Goal: Check status: Check status

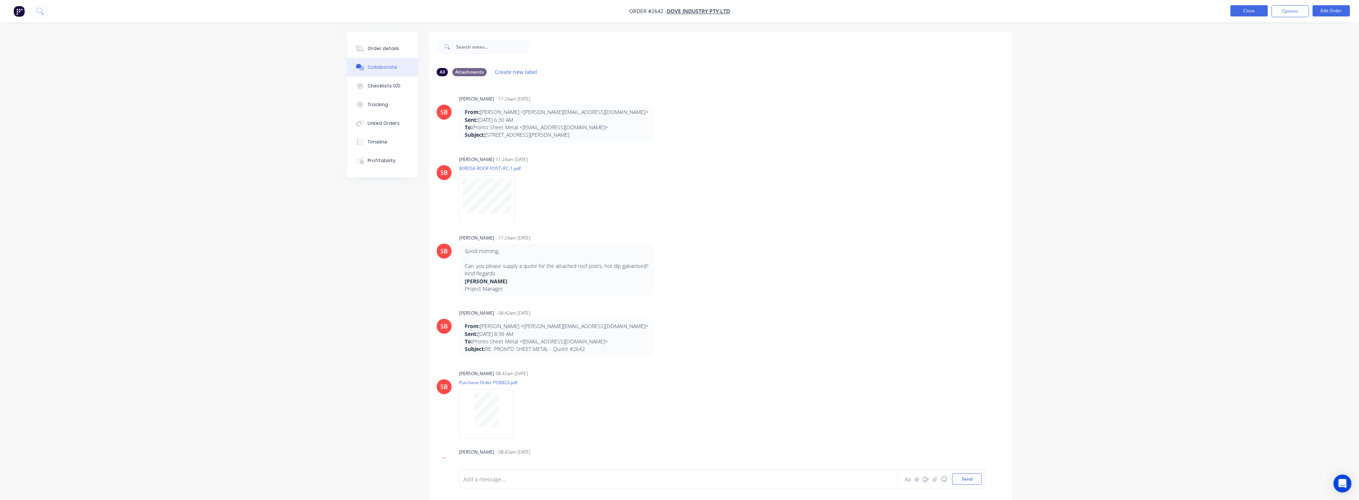
click at [1245, 13] on button "Close" at bounding box center [1249, 10] width 37 height 11
click at [1244, 9] on button "Close" at bounding box center [1249, 10] width 37 height 11
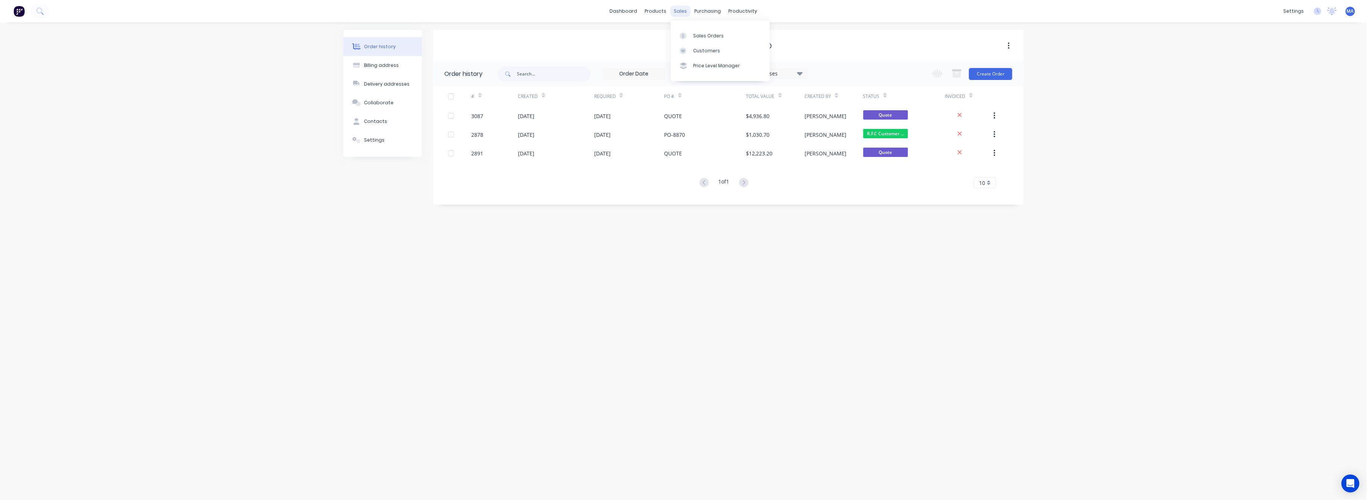
click at [677, 9] on div "sales" at bounding box center [680, 11] width 21 height 11
click at [707, 33] on div "Sales Orders" at bounding box center [708, 36] width 31 height 7
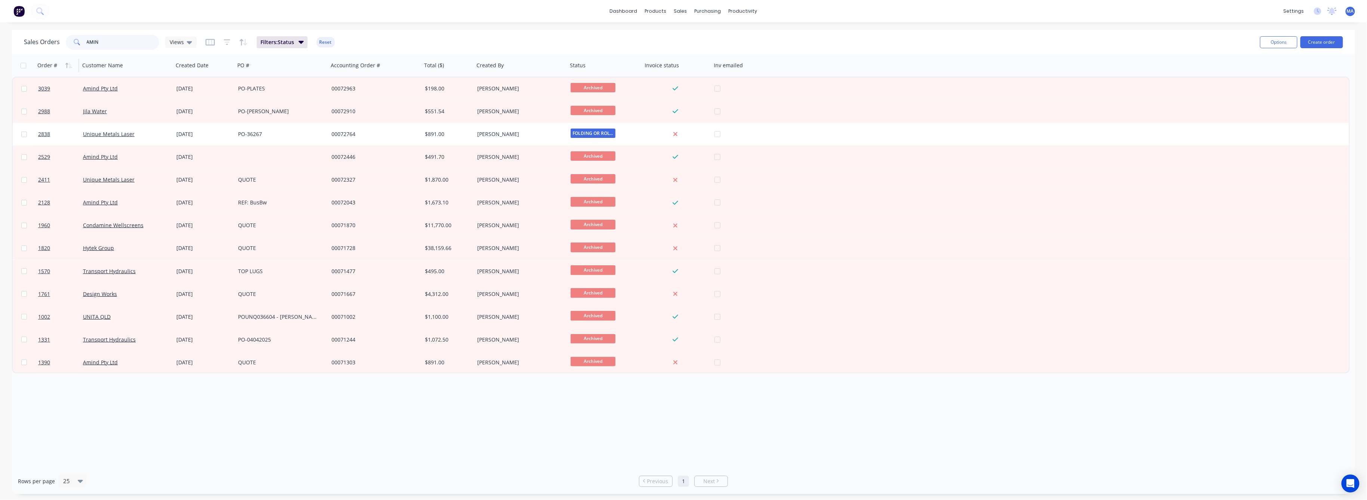
drag, startPoint x: 100, startPoint y: 40, endPoint x: 52, endPoint y: 65, distance: 54.2
click at [79, 42] on div "AMIN" at bounding box center [112, 42] width 93 height 15
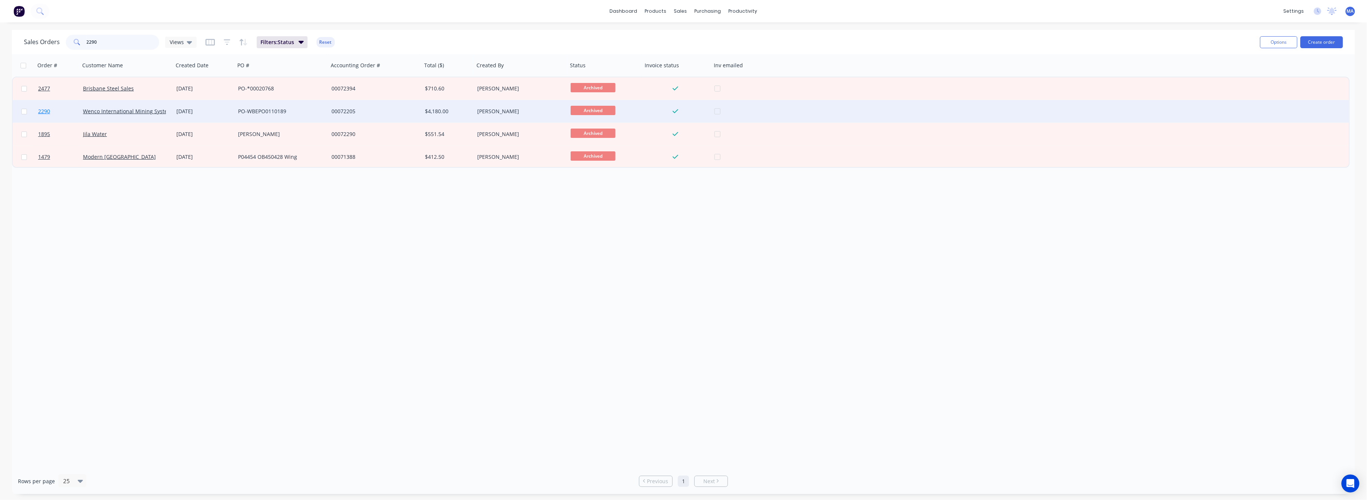
type input "2290"
click at [44, 110] on span "2290" at bounding box center [44, 111] width 12 height 7
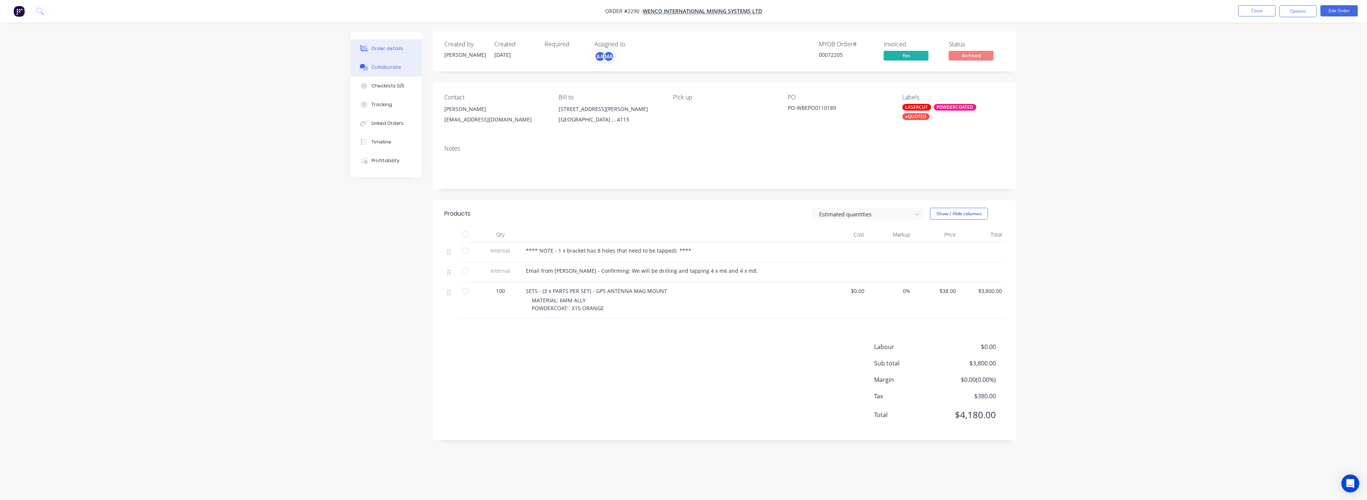
click at [386, 66] on div "Collaborate" at bounding box center [387, 67] width 30 height 7
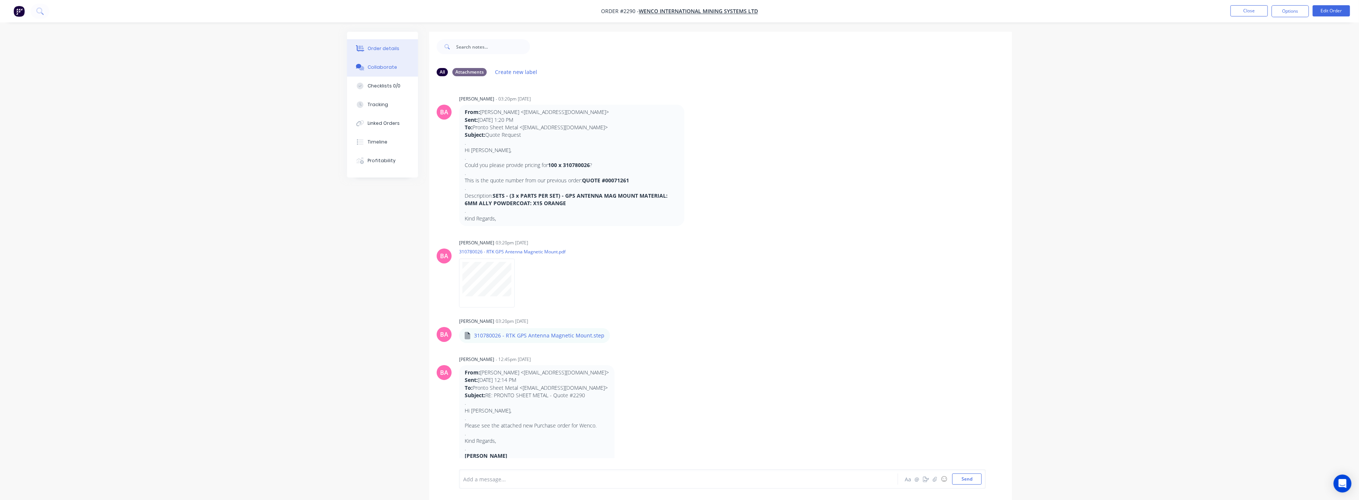
click at [381, 50] on div "Order details" at bounding box center [384, 48] width 32 height 7
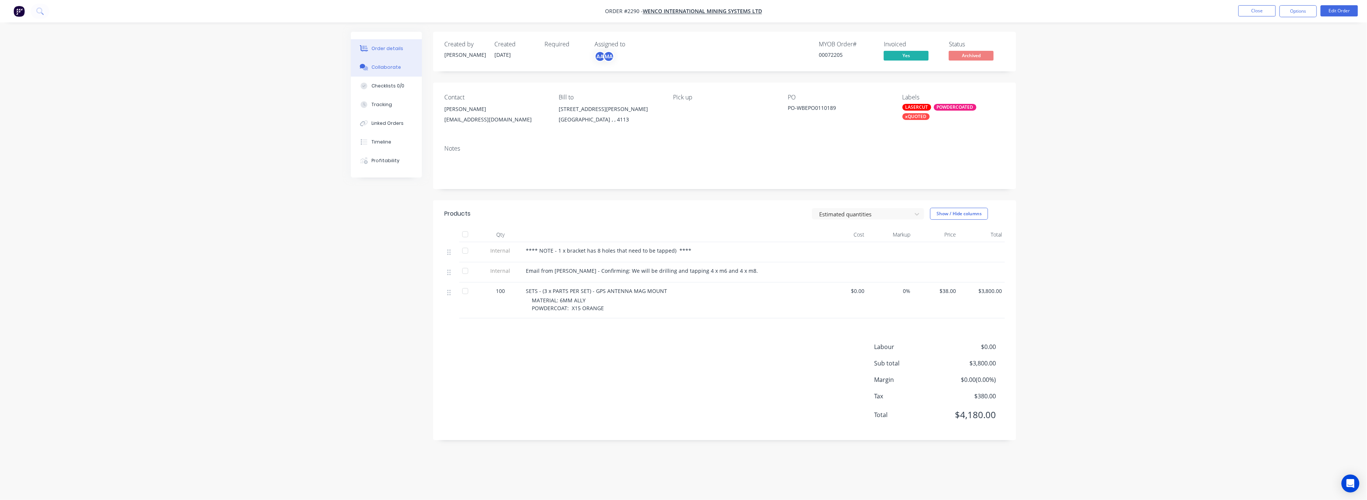
click at [386, 65] on div "Collaborate" at bounding box center [387, 67] width 30 height 7
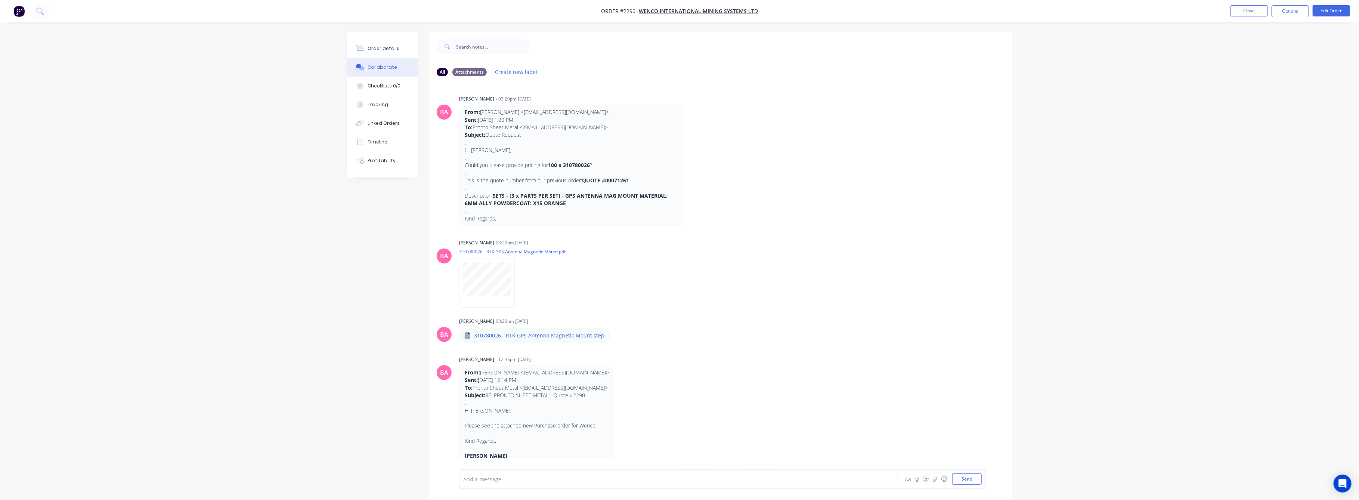
drag, startPoint x: 216, startPoint y: 234, endPoint x: 259, endPoint y: 226, distance: 43.8
click at [216, 235] on div "Order details Collaborate Checklists 0/0 Tracking Linked Orders Timeline Profit…" at bounding box center [679, 255] width 1359 height 511
click at [391, 46] on div "Order details" at bounding box center [384, 48] width 32 height 7
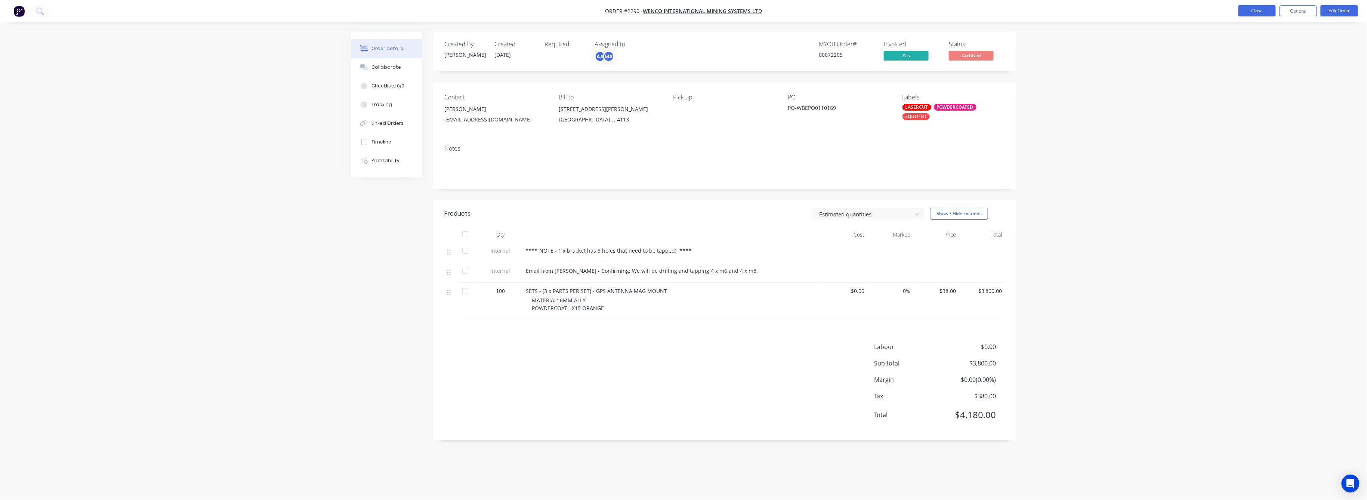
click at [1264, 10] on button "Close" at bounding box center [1256, 10] width 37 height 11
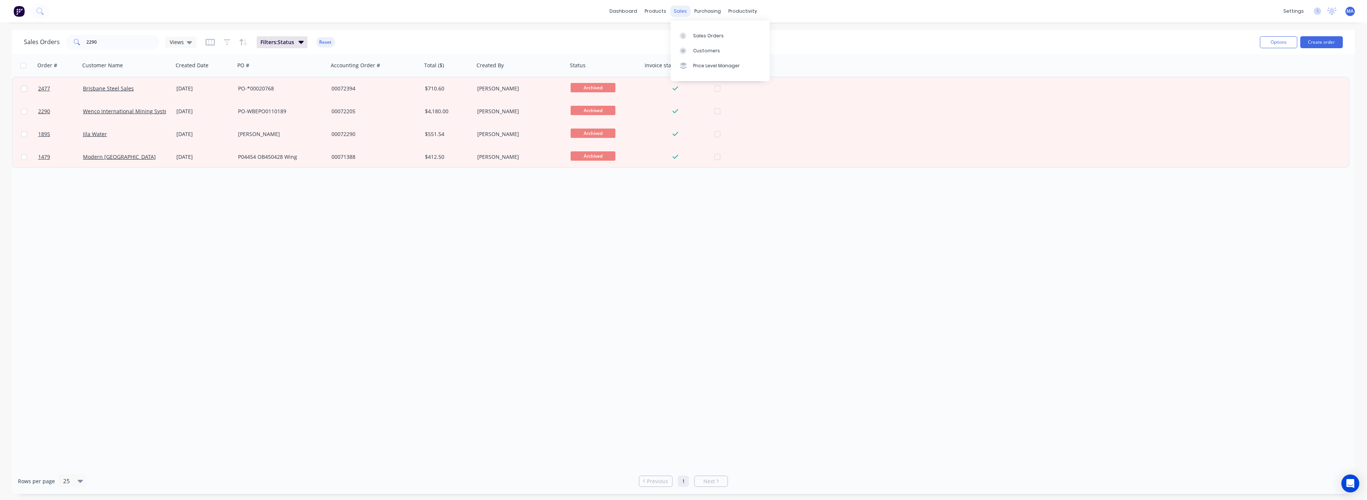
click at [679, 11] on div "sales" at bounding box center [680, 11] width 21 height 11
click at [696, 33] on div "Sales Orders" at bounding box center [708, 36] width 31 height 7
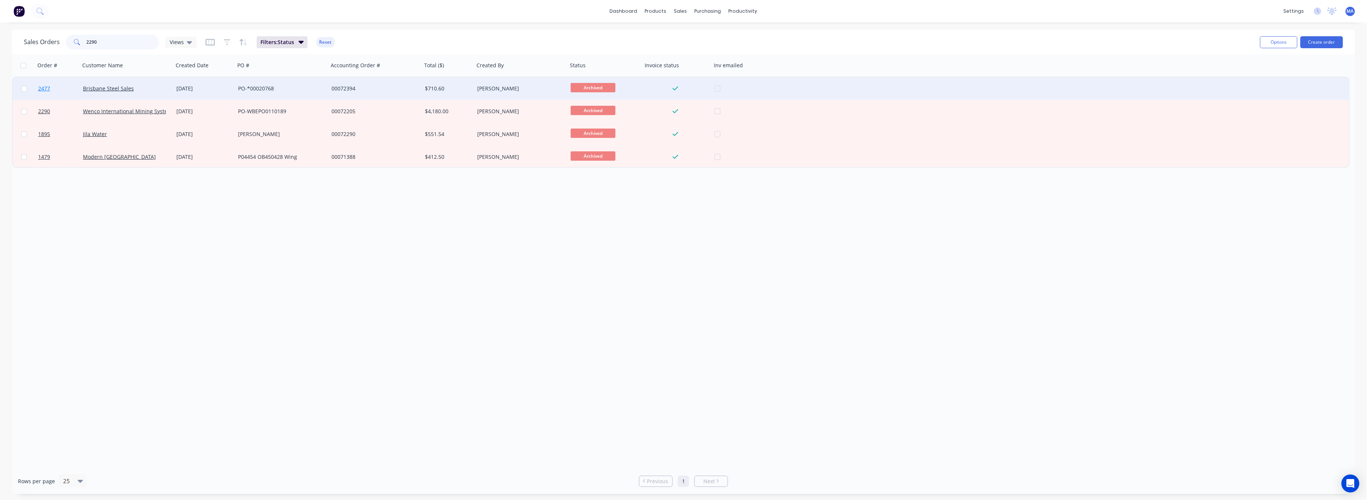
drag, startPoint x: 99, startPoint y: 42, endPoint x: 41, endPoint y: 87, distance: 73.8
click at [65, 50] on div "Sales Orders 2290 Views Filters: Status Reset" at bounding box center [639, 42] width 1230 height 18
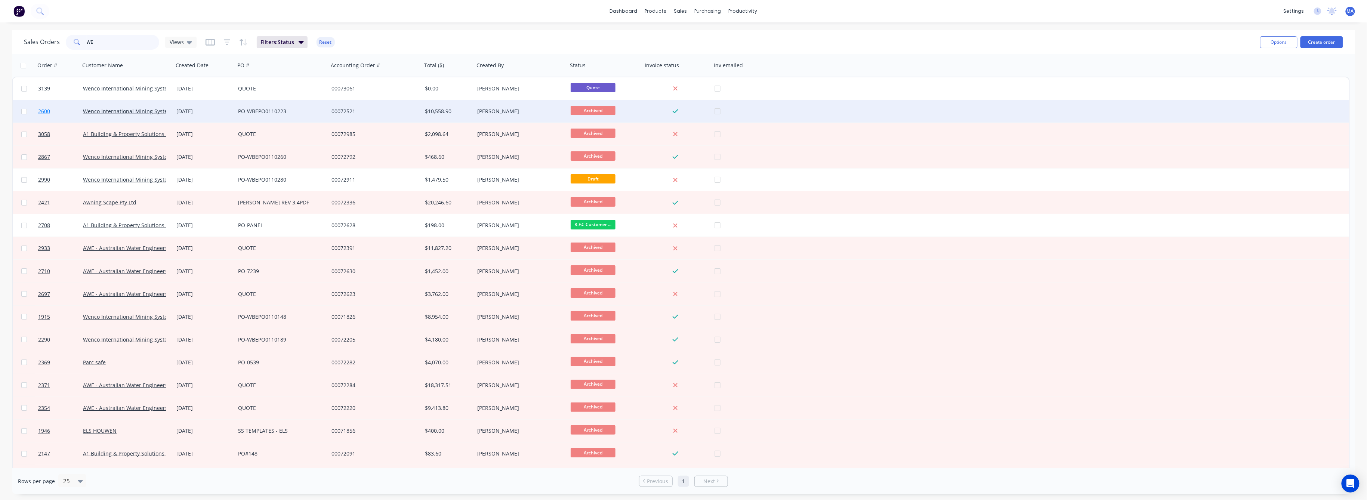
type input "W"
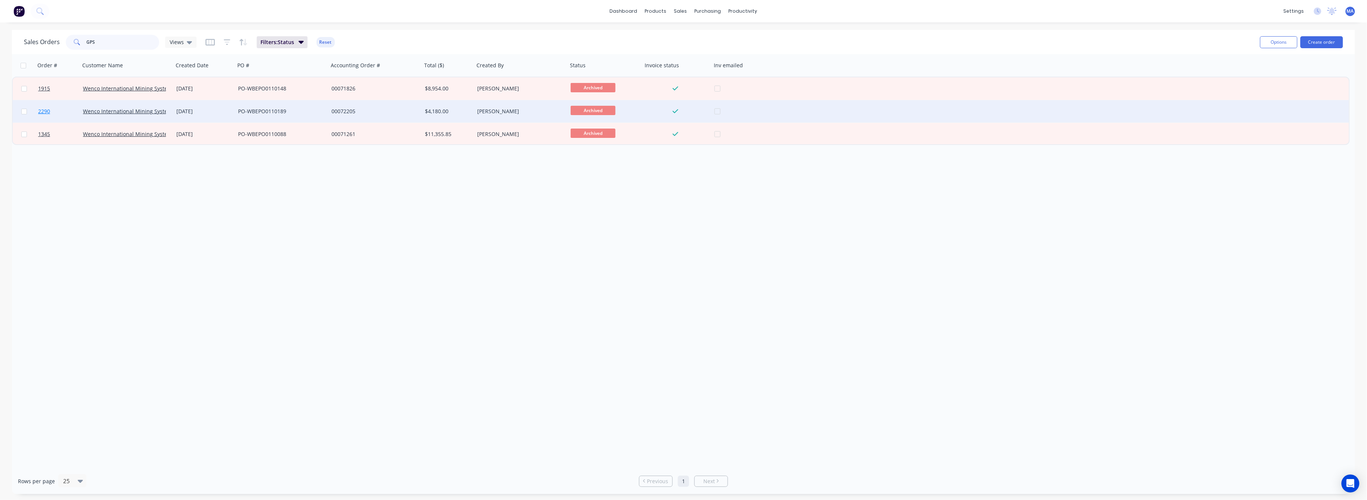
type input "GPS"
click at [44, 109] on span "2290" at bounding box center [44, 111] width 12 height 7
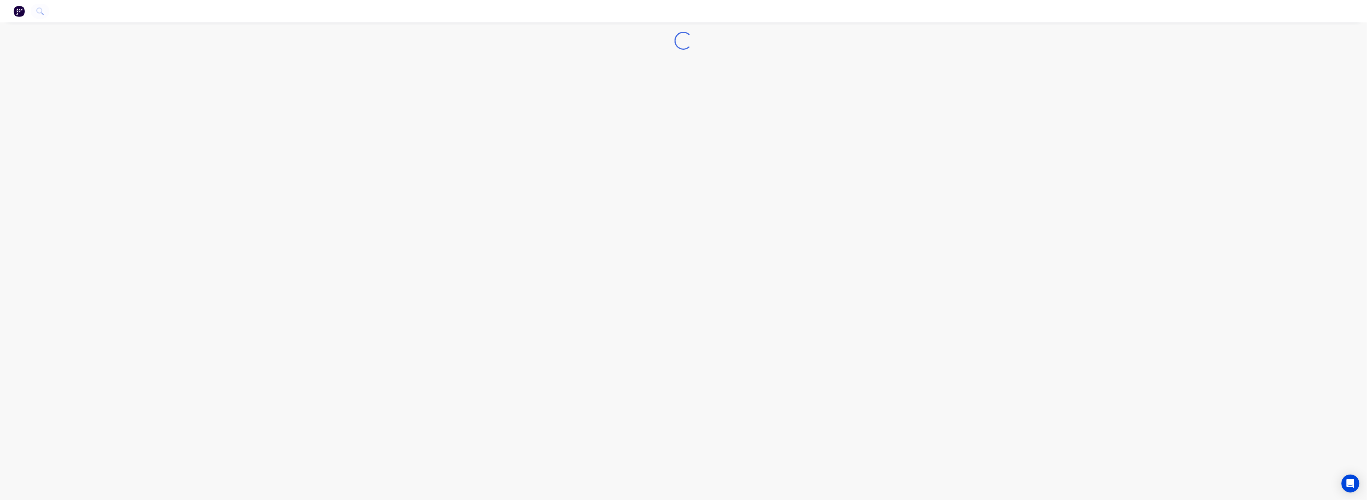
click at [44, 109] on div "Loading..." at bounding box center [683, 250] width 1367 height 500
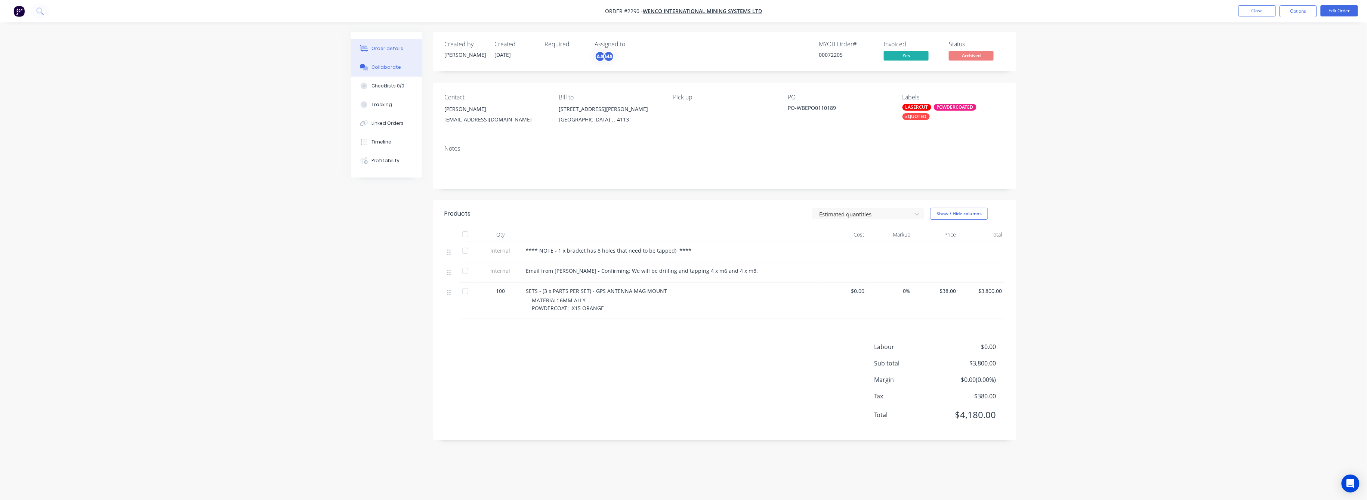
click at [388, 69] on div "Collaborate" at bounding box center [387, 67] width 30 height 7
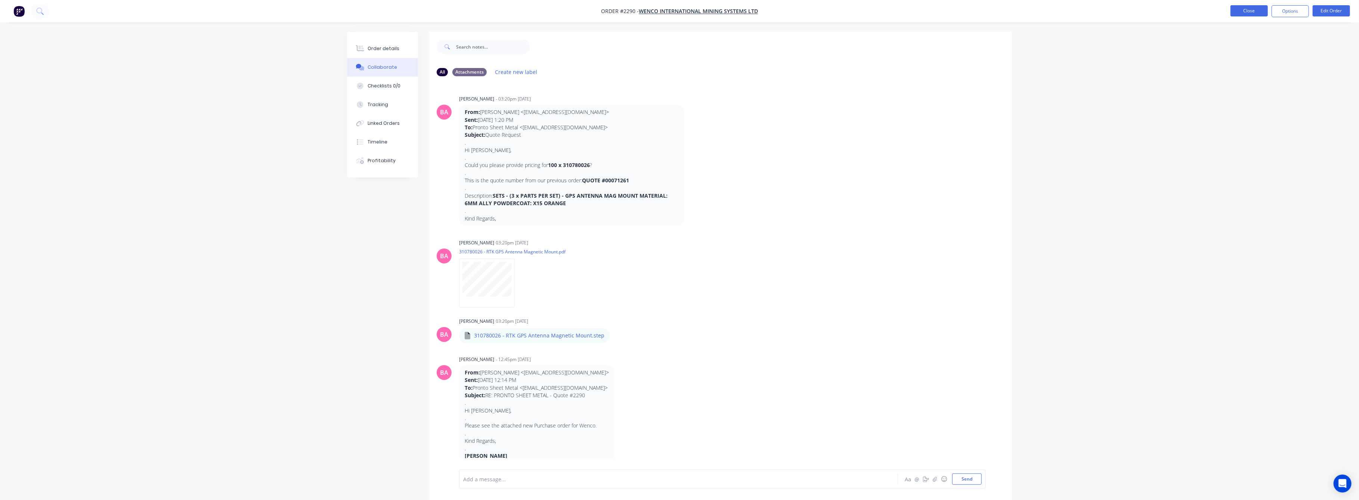
click at [1252, 9] on button "Close" at bounding box center [1249, 10] width 37 height 11
click at [1256, 10] on button "Close" at bounding box center [1249, 10] width 37 height 11
